Goal: Transaction & Acquisition: Purchase product/service

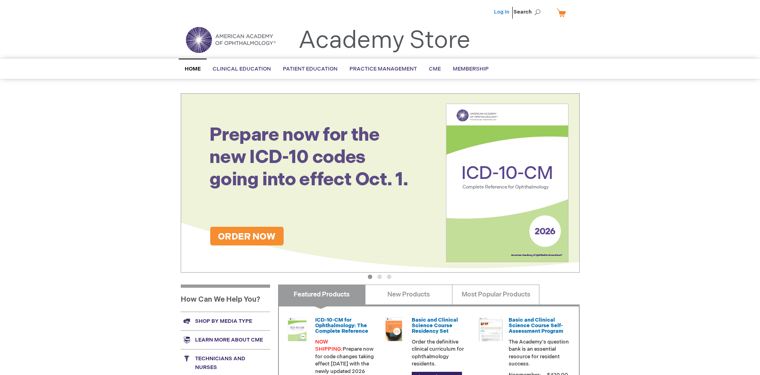
click at [502, 12] on link "Log In" at bounding box center [502, 12] width 16 height 6
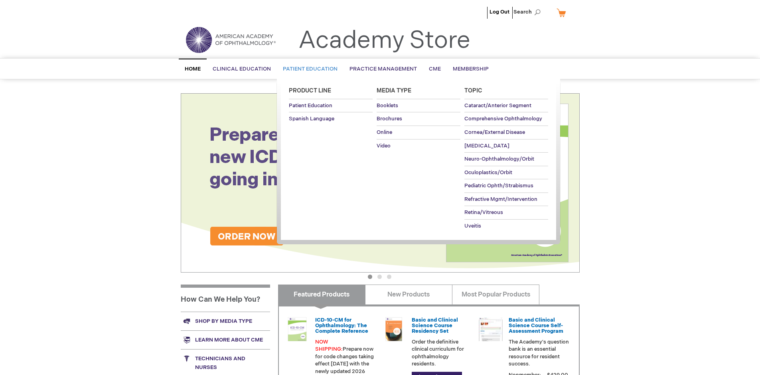
click at [308, 69] on span "Patient Education" at bounding box center [310, 69] width 55 height 6
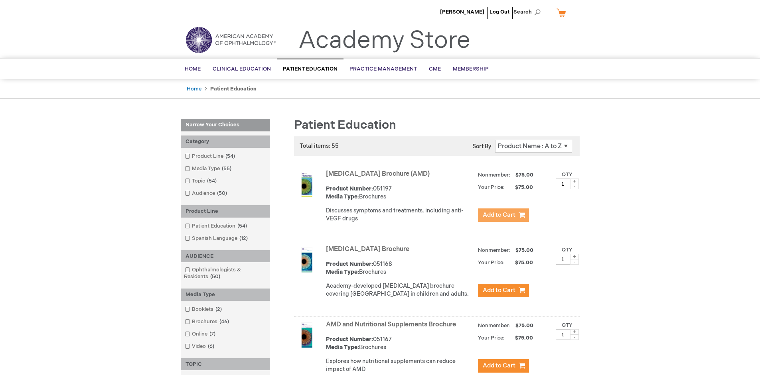
click at [503, 215] on span "Add to Cart" at bounding box center [499, 215] width 33 height 8
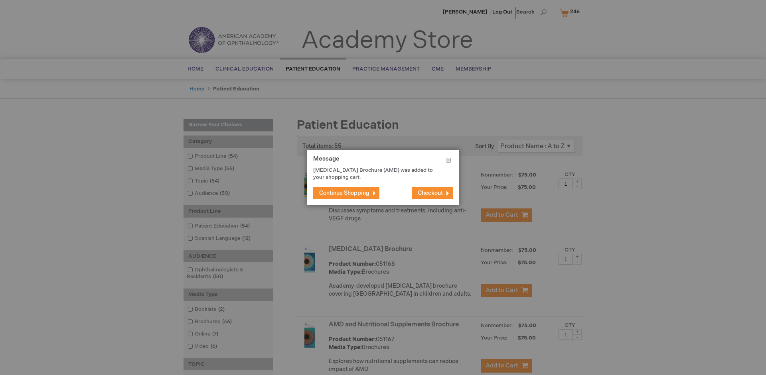
click at [344, 193] on span "Continue Shopping" at bounding box center [344, 193] width 50 height 7
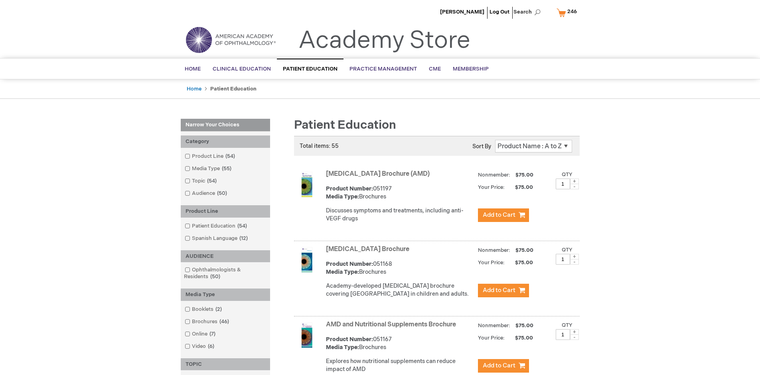
click at [392, 329] on link "AMD and Nutritional Supplements Brochure" at bounding box center [391, 325] width 130 height 8
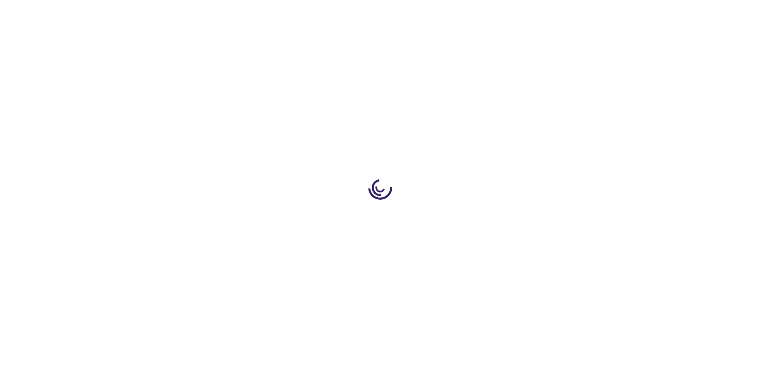
type input "1"
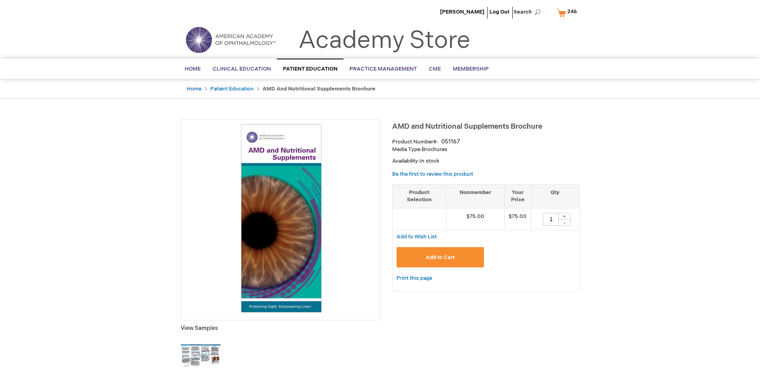
click at [440, 257] on span "Add to Cart" at bounding box center [440, 257] width 29 height 6
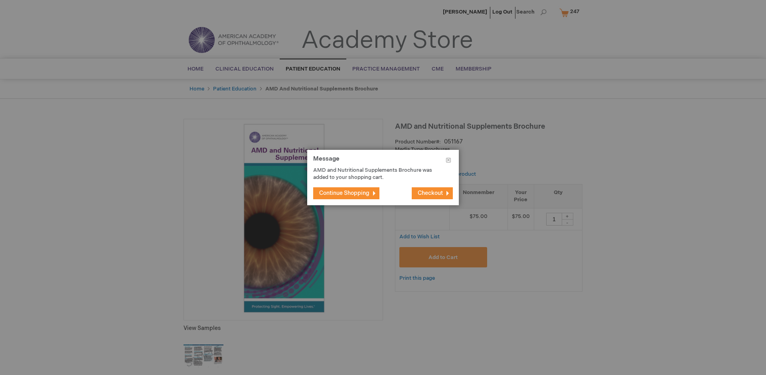
click at [344, 193] on span "Continue Shopping" at bounding box center [344, 193] width 50 height 7
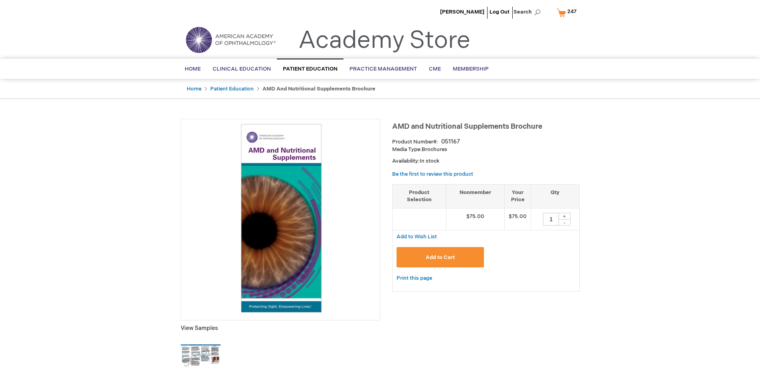
click at [568, 12] on span "247" at bounding box center [571, 11] width 9 height 6
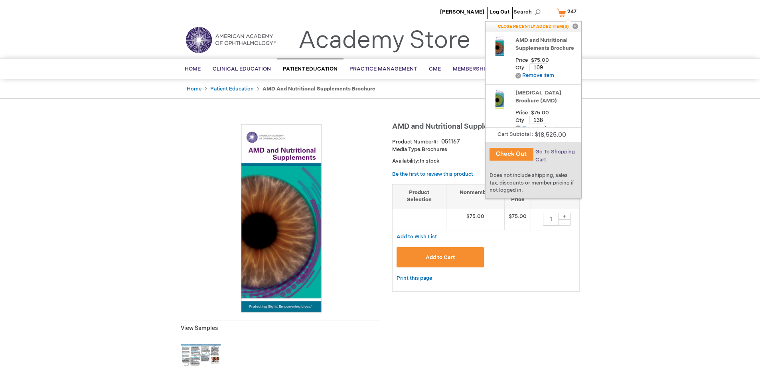
click at [554, 152] on span "Go To Shopping Cart" at bounding box center [554, 156] width 39 height 14
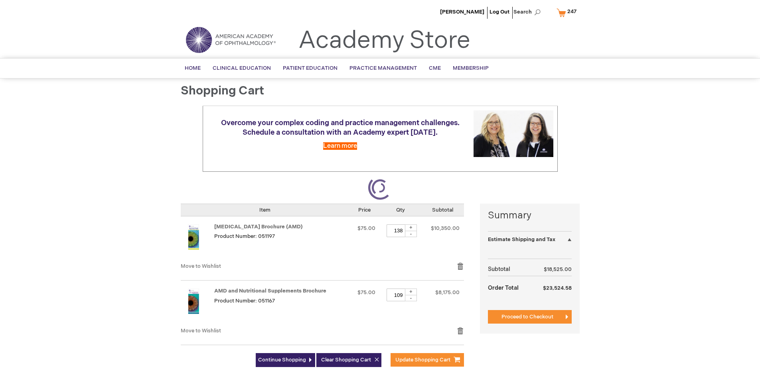
select select "US"
select select "41"
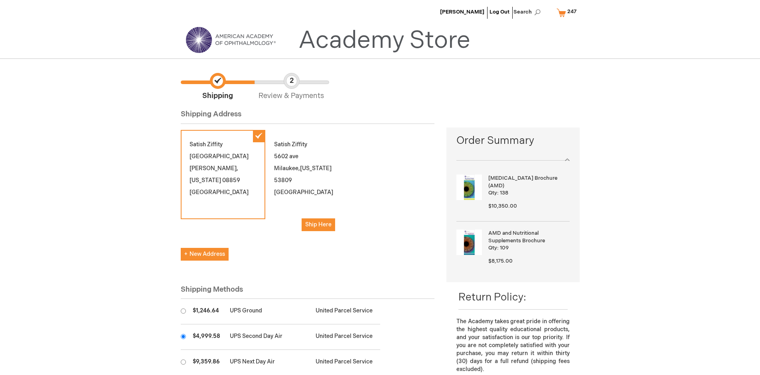
click at [183, 337] on input "radio" at bounding box center [183, 336] width 5 height 5
